Goal: Task Accomplishment & Management: Complete application form

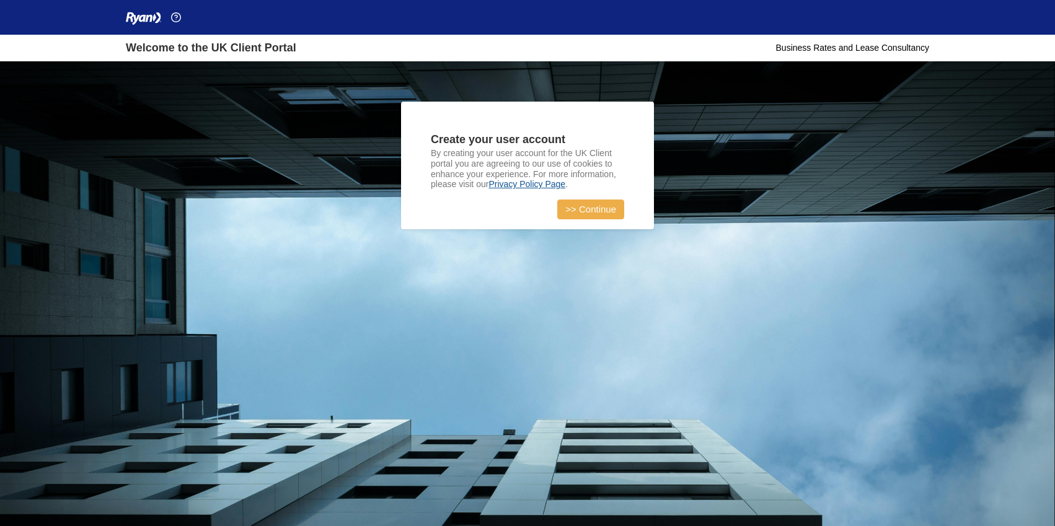
click at [593, 210] on link ">> Continue" at bounding box center [590, 210] width 67 height 20
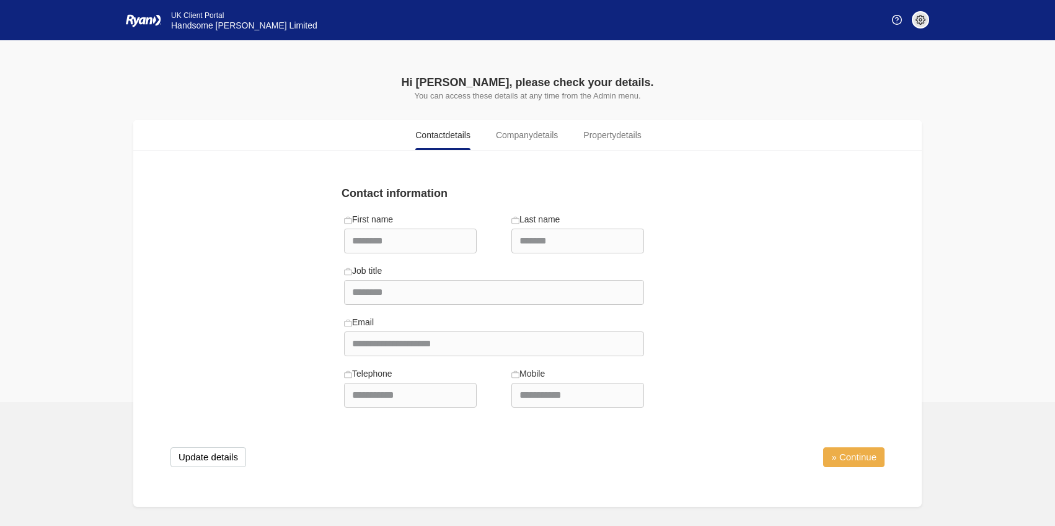
click at [866, 462] on link "» Continue" at bounding box center [853, 458] width 61 height 20
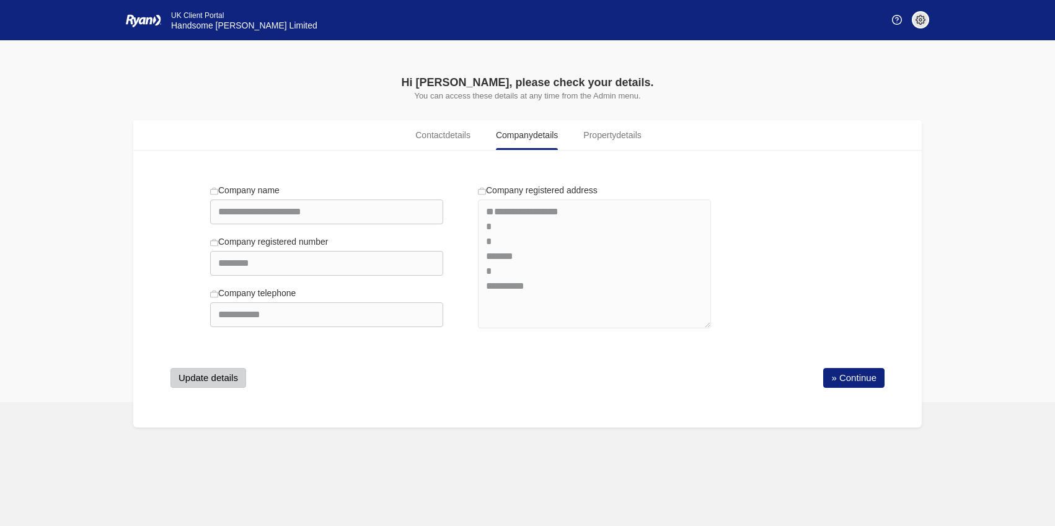
click at [213, 379] on button "Update details" at bounding box center [209, 378] width 76 height 20
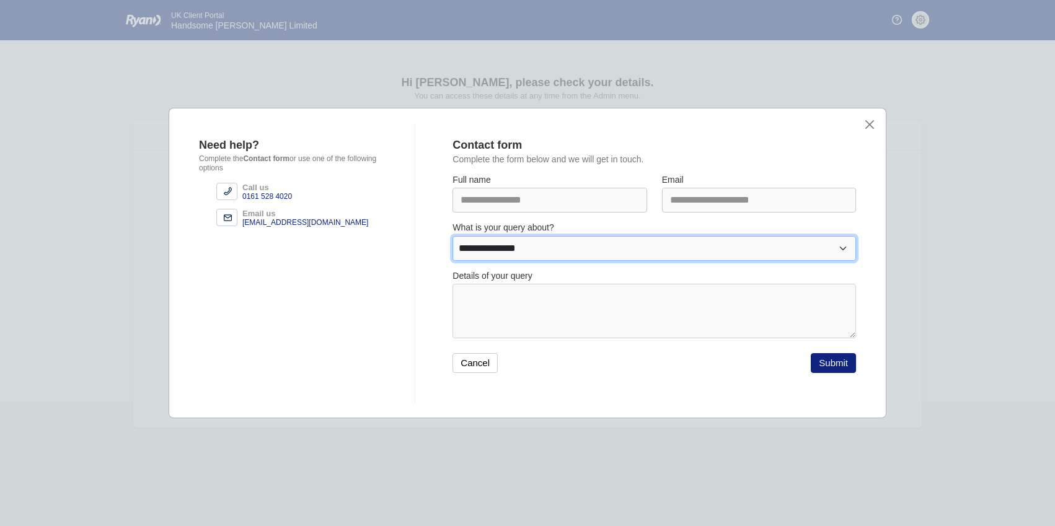
click at [840, 247] on select "**********" at bounding box center [655, 248] width 404 height 25
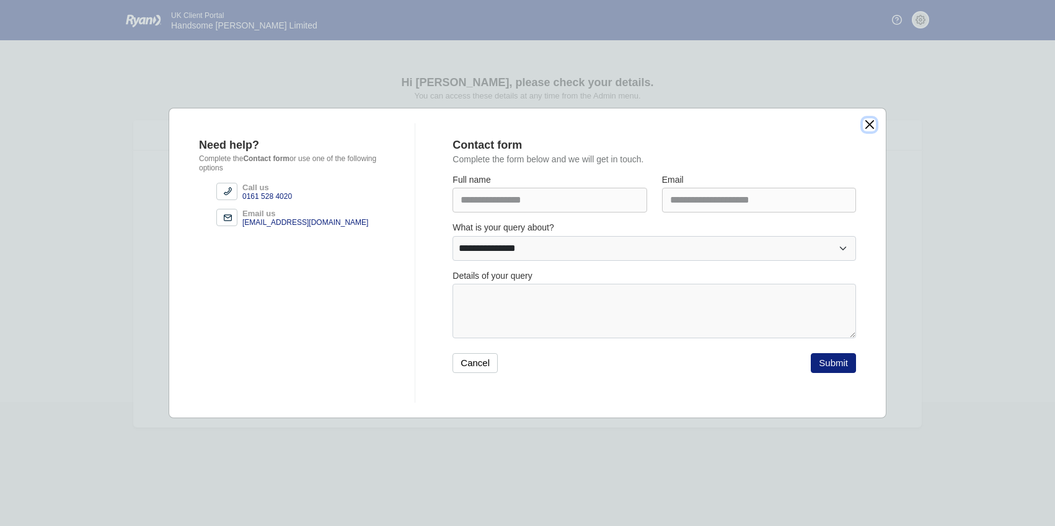
click at [865, 128] on button "close" at bounding box center [869, 124] width 13 height 13
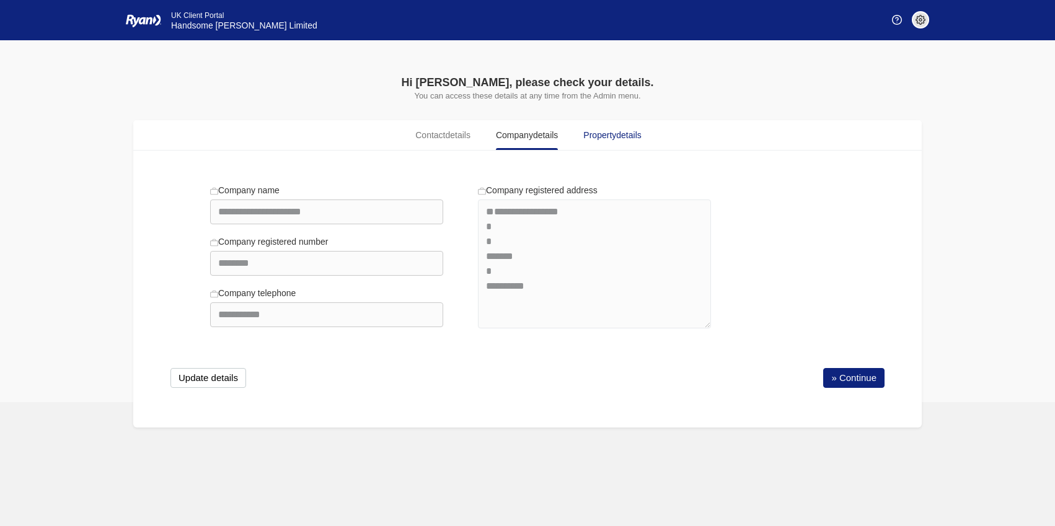
click at [609, 138] on span "Property details" at bounding box center [612, 135] width 58 height 13
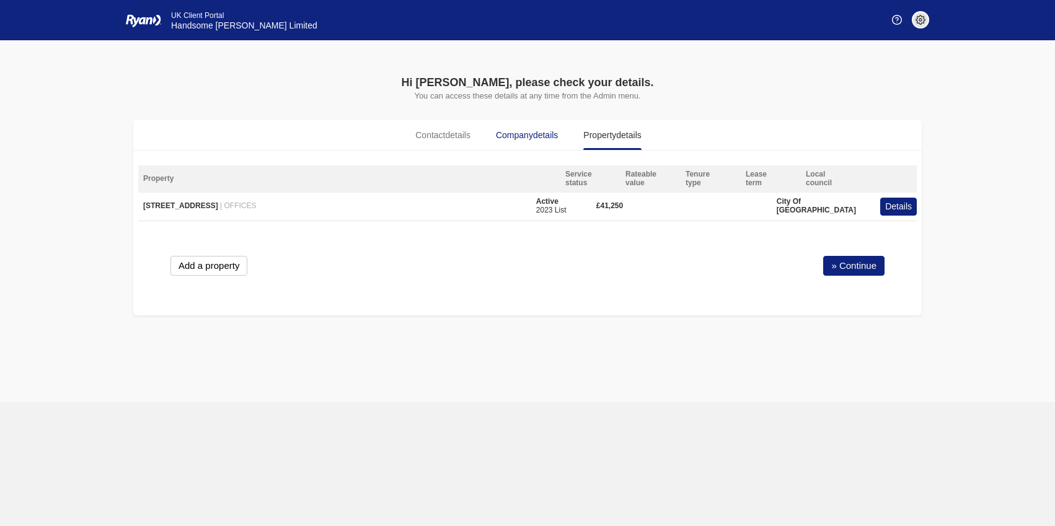
click at [531, 138] on span "Company details" at bounding box center [527, 135] width 62 height 13
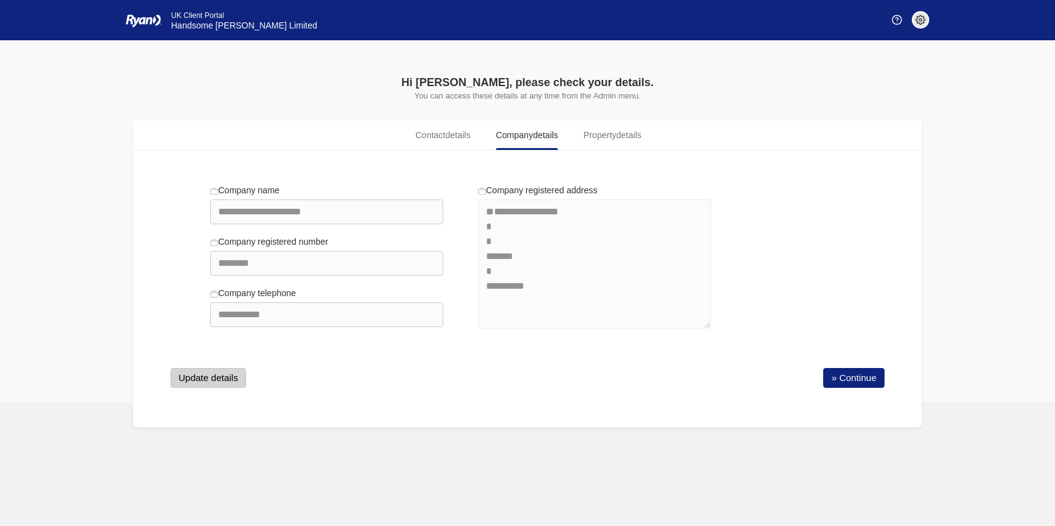
click at [222, 378] on button "Update details" at bounding box center [209, 378] width 76 height 20
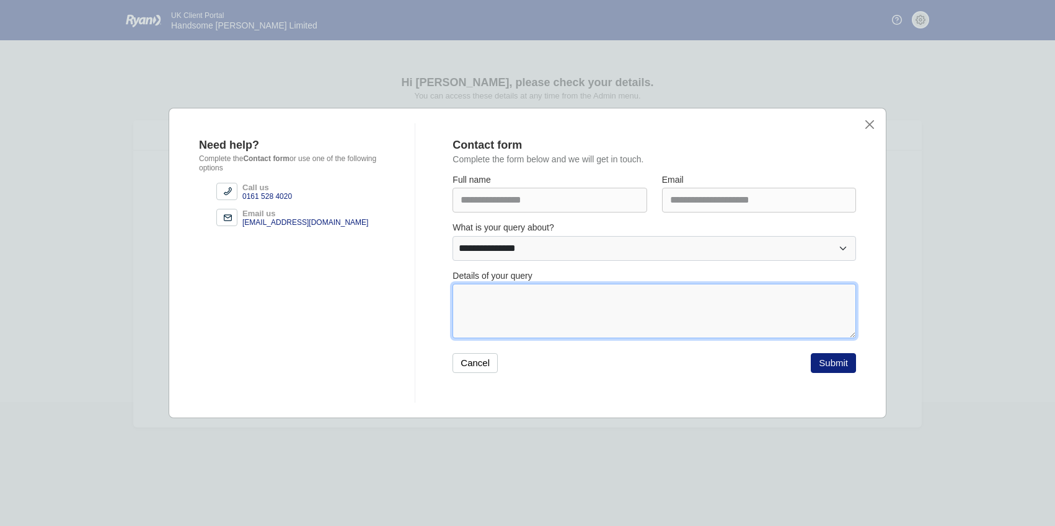
click at [536, 300] on textarea at bounding box center [655, 311] width 404 height 55
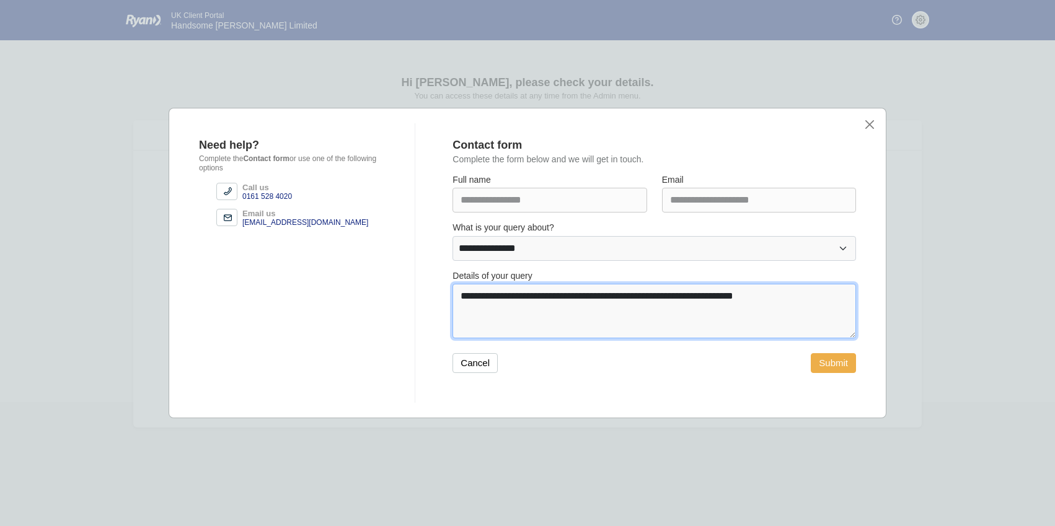
type textarea "**********"
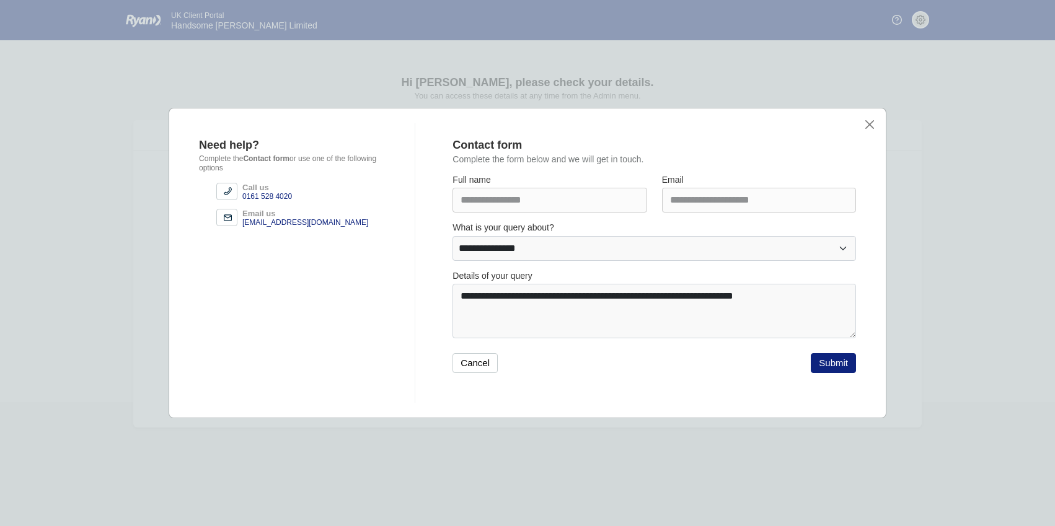
click at [828, 370] on button "Submit" at bounding box center [833, 363] width 45 height 20
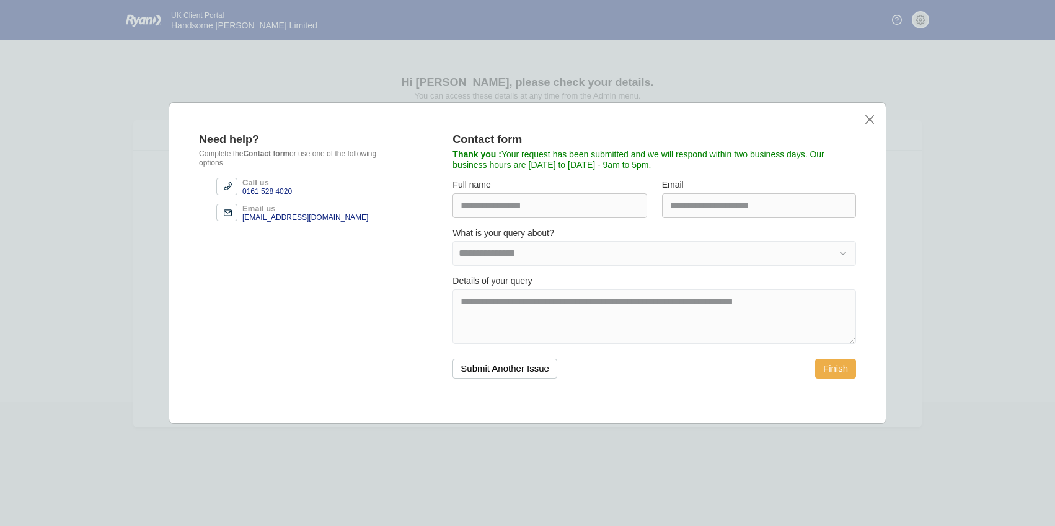
click at [836, 375] on button "Finish" at bounding box center [835, 369] width 41 height 20
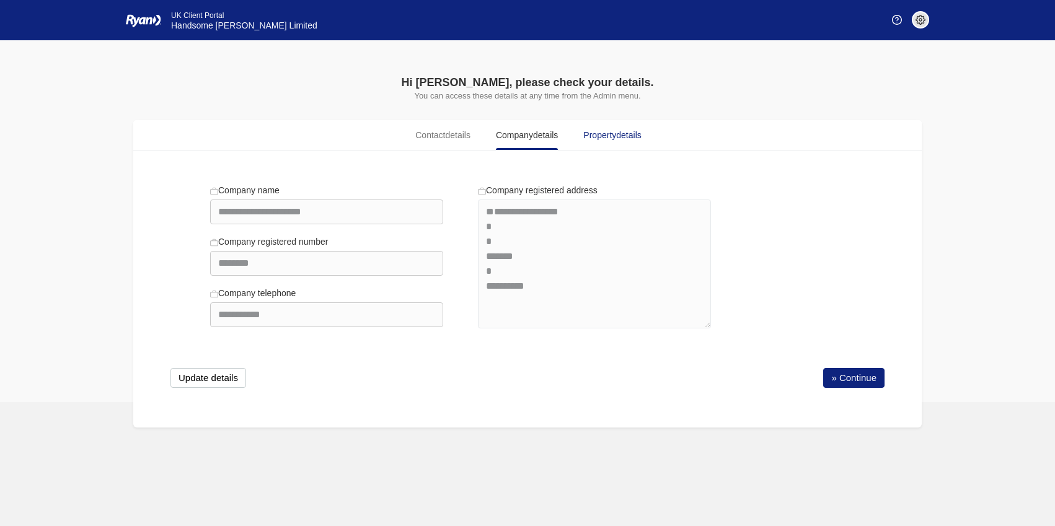
click at [608, 140] on span "Property details" at bounding box center [612, 135] width 58 height 13
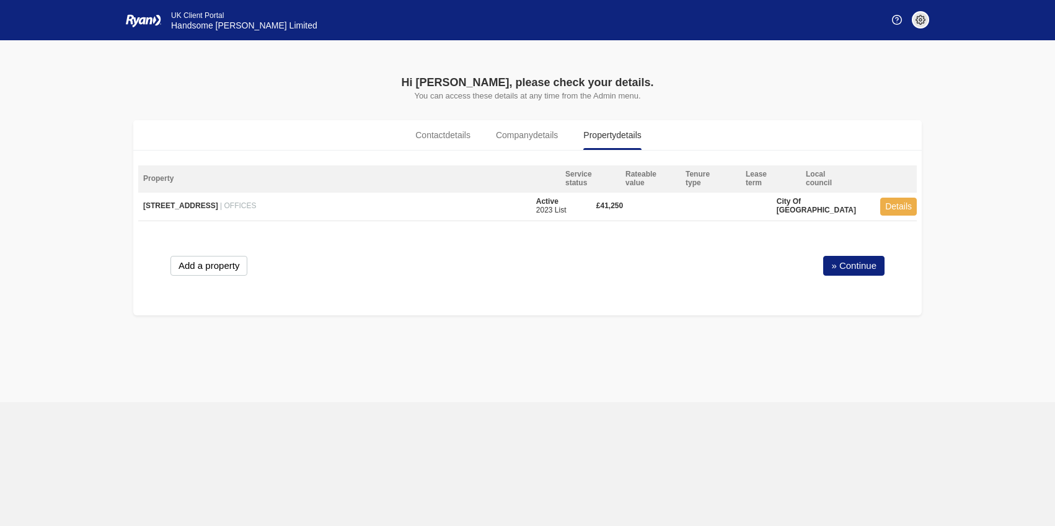
click at [893, 211] on button "Details" at bounding box center [898, 207] width 37 height 18
type textarea "**********"
type input "*******"
type input "**********"
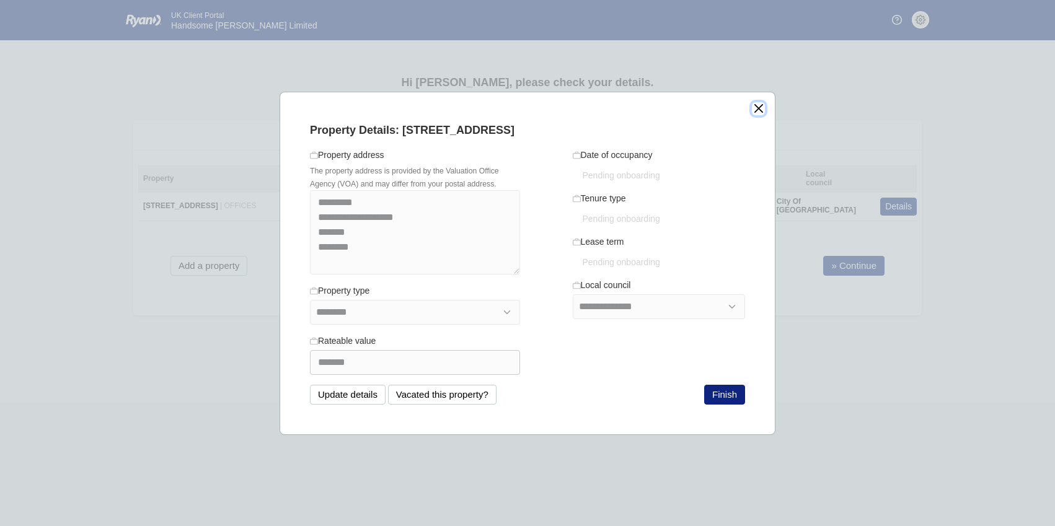
click at [756, 109] on button "close" at bounding box center [758, 108] width 13 height 13
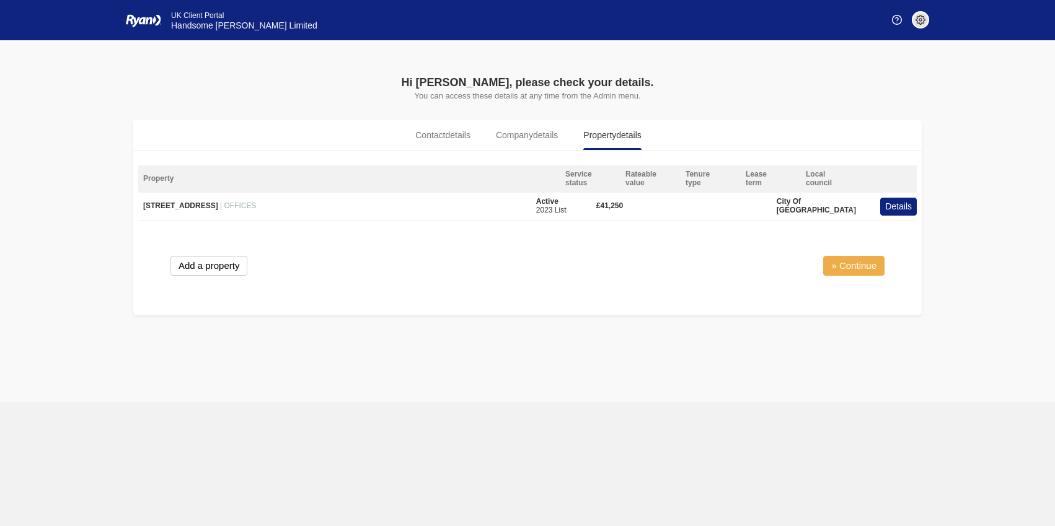
click at [847, 269] on link "» Continue" at bounding box center [853, 266] width 61 height 20
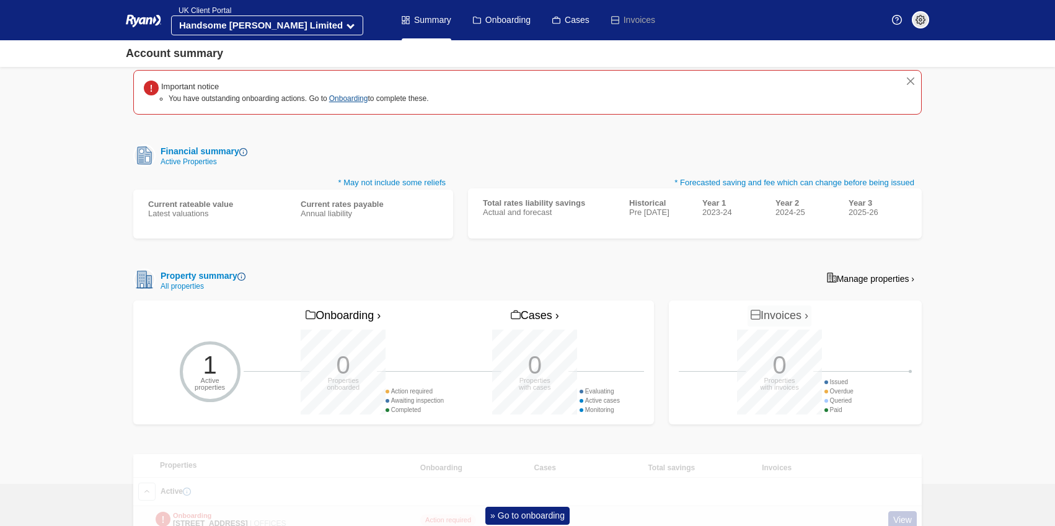
scroll to position [97, 0]
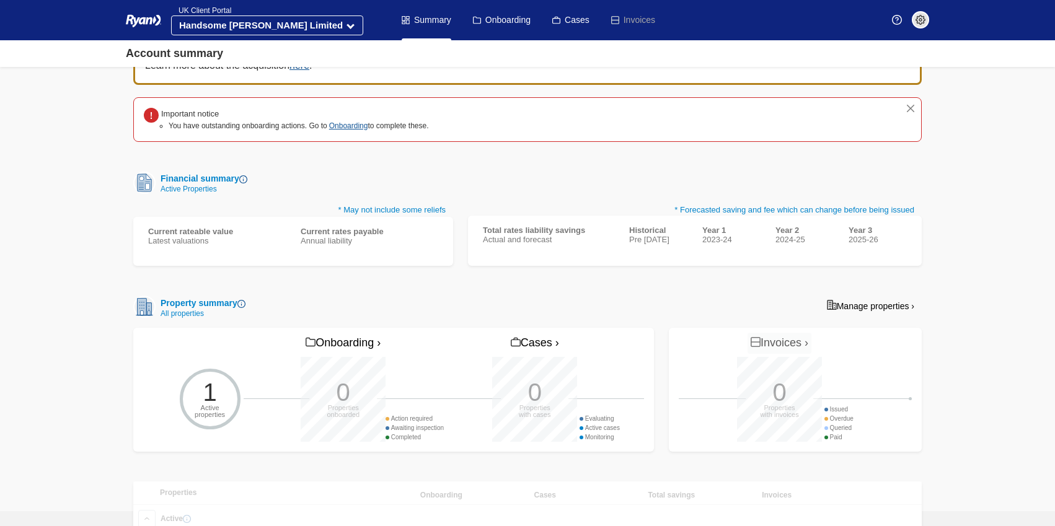
click at [204, 400] on div "1 Active properties" at bounding box center [209, 399] width 85 height 85
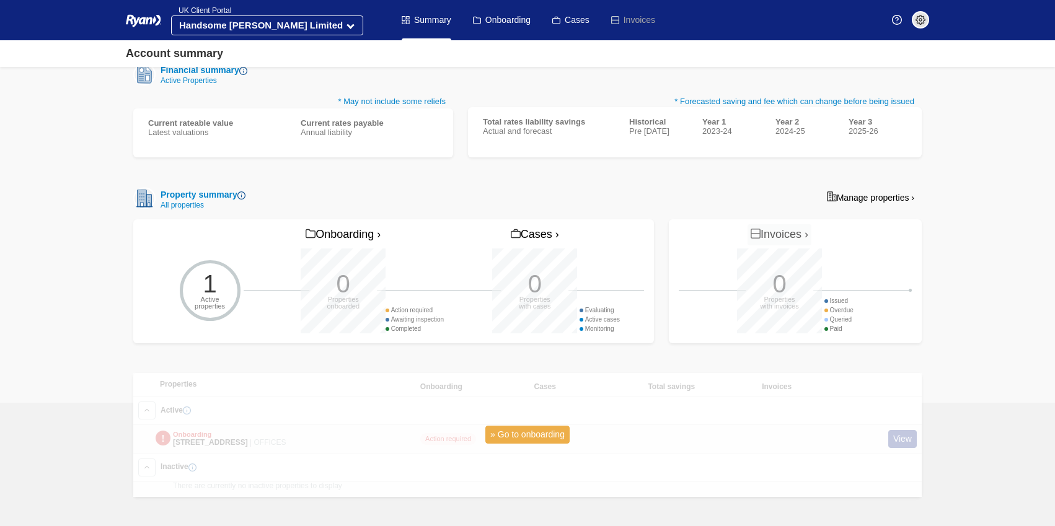
click at [518, 439] on link "» Go to onboarding" at bounding box center [528, 435] width 84 height 18
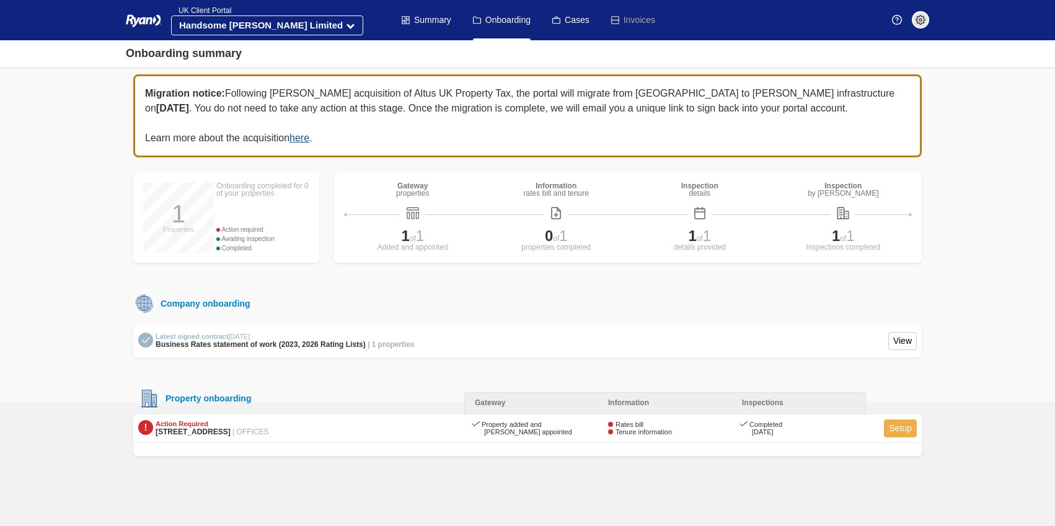
click at [901, 432] on link "Setup" at bounding box center [900, 429] width 33 height 18
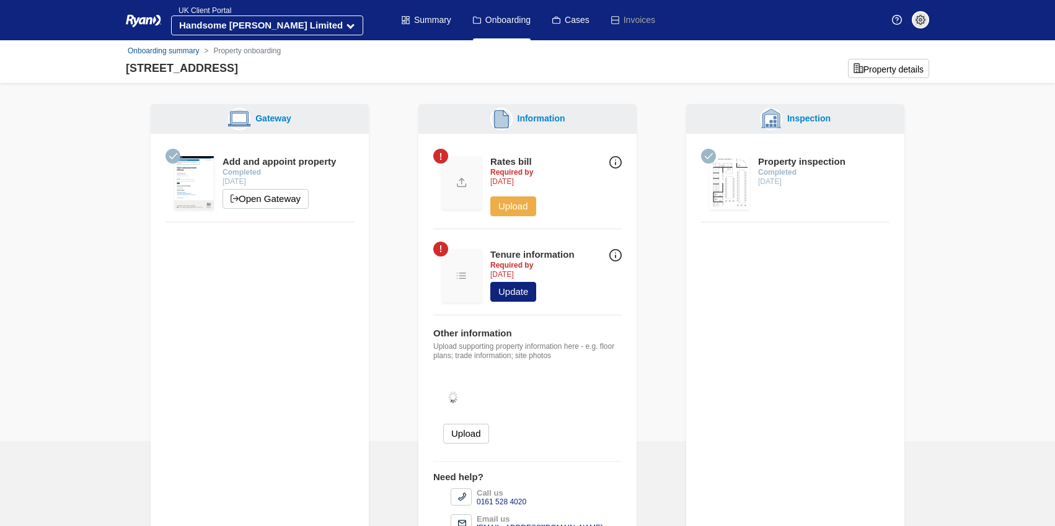
click at [523, 211] on button "Upload" at bounding box center [513, 207] width 46 height 20
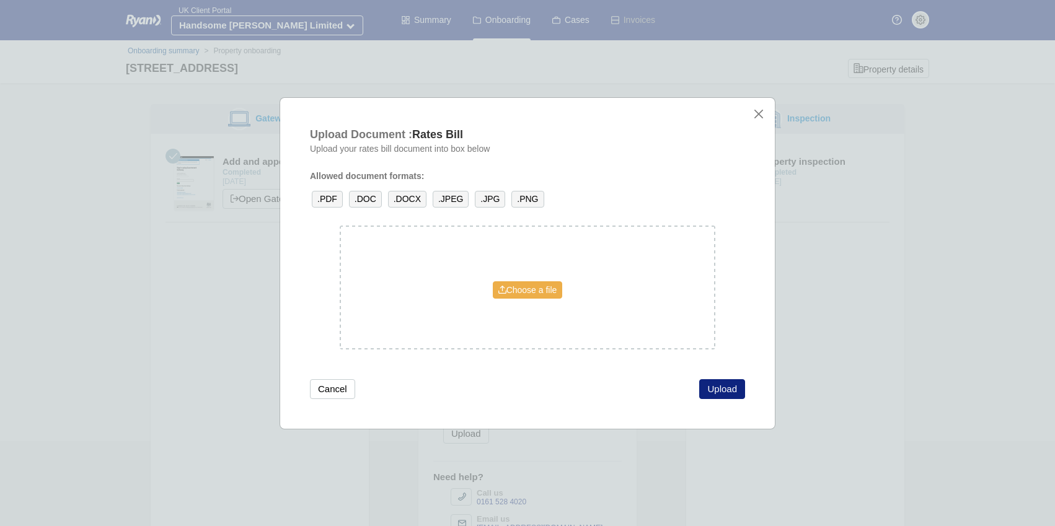
click at [533, 293] on link "Choose a file" at bounding box center [528, 290] width 70 height 17
click at [760, 120] on button "close" at bounding box center [758, 114] width 13 height 13
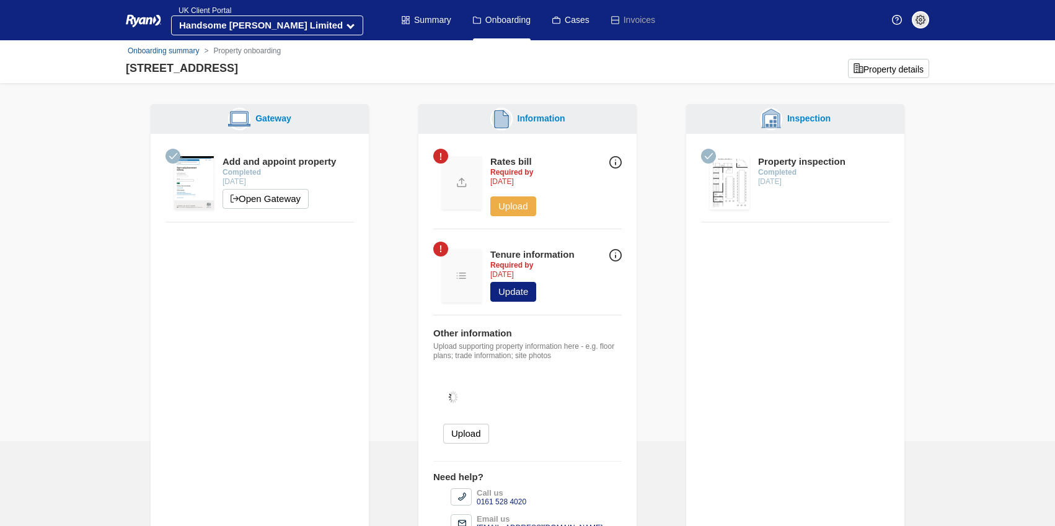
click at [515, 206] on button "Upload" at bounding box center [513, 207] width 46 height 20
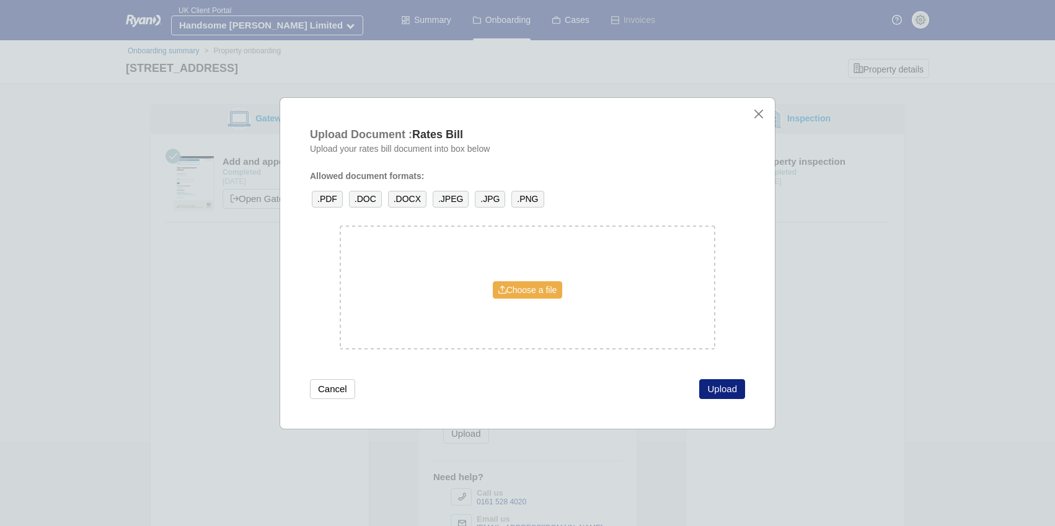
click at [543, 295] on link "Choose a file" at bounding box center [528, 290] width 70 height 17
click at [724, 392] on button "Upload" at bounding box center [722, 389] width 46 height 20
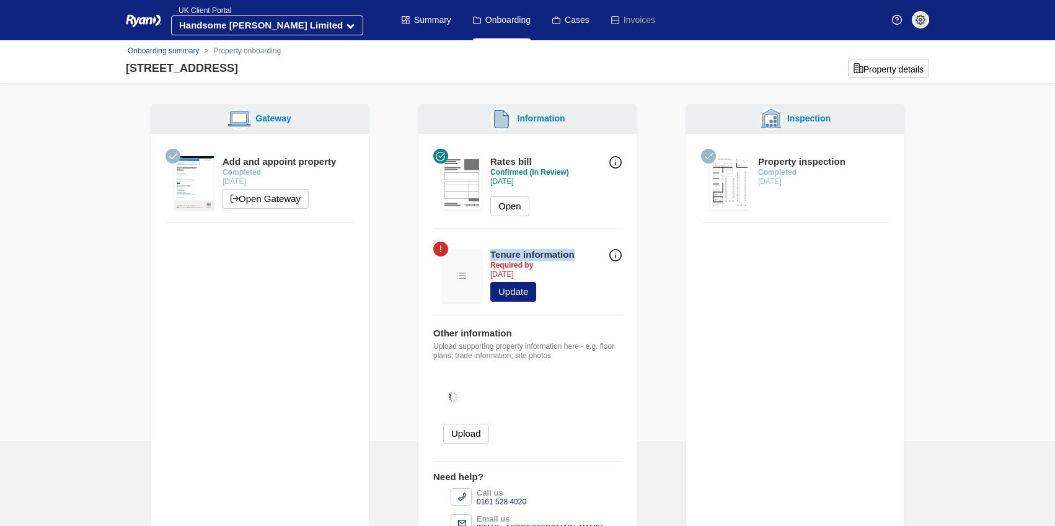
drag, startPoint x: 552, startPoint y: 255, endPoint x: 509, endPoint y: 252, distance: 43.5
click at [492, 254] on div "Tenure information Required by [DATE] Update" at bounding box center [527, 279] width 188 height 74
copy div "Tenure information"
